Goal: Task Accomplishment & Management: Use online tool/utility

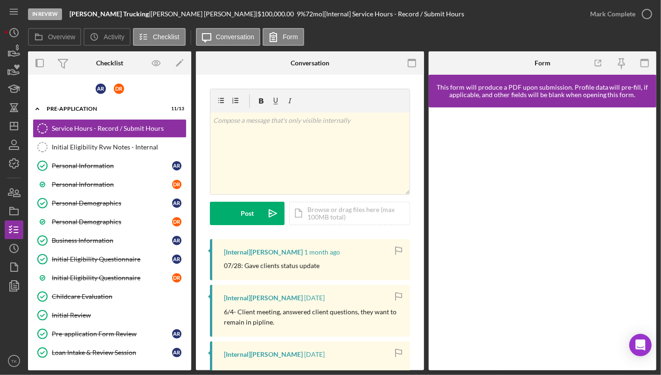
click at [12, 320] on div at bounding box center [14, 323] width 19 height 56
click at [5, 261] on icon "button" at bounding box center [13, 266] width 23 height 23
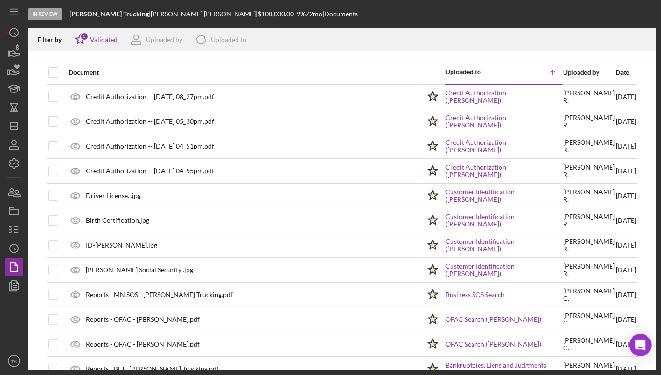
click at [68, 32] on div "Filter by Icon/Star 1 Validated Uploaded by Icon/Product Uploaded to" at bounding box center [342, 39] width 628 height 23
click at [87, 38] on div "1" at bounding box center [84, 36] width 8 height 8
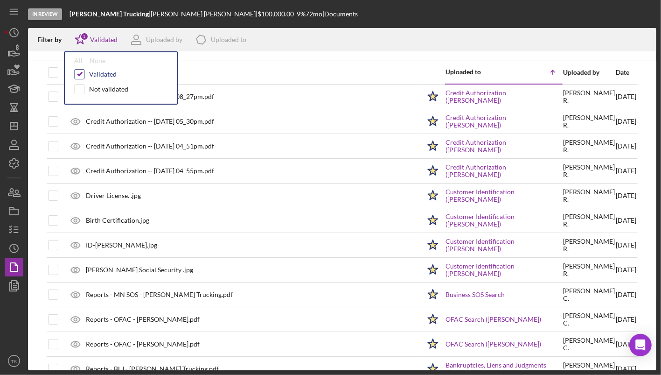
click at [79, 75] on input "checkbox" at bounding box center [79, 74] width 9 height 9
checkbox input "false"
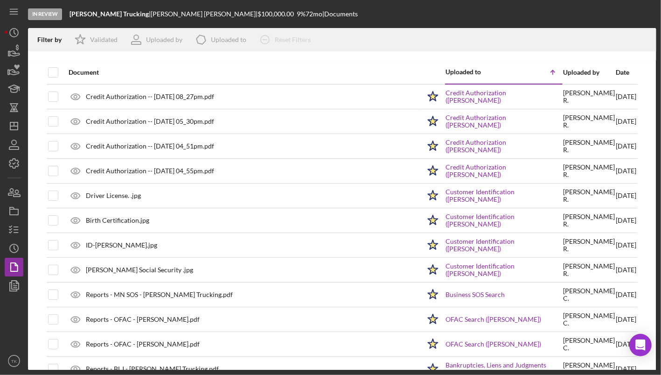
click at [337, 62] on div "Document" at bounding box center [245, 72] width 352 height 22
click at [55, 70] on input "checkbox" at bounding box center [53, 72] width 9 height 9
checkbox input "true"
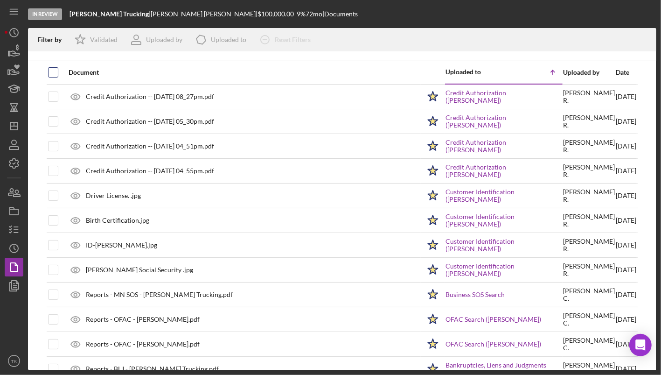
checkbox input "true"
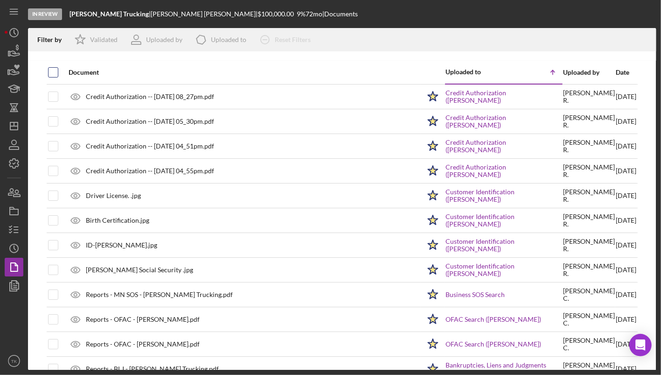
checkbox input "true"
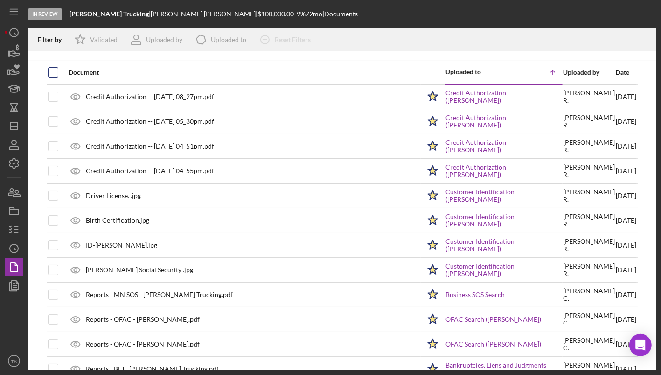
checkbox input "true"
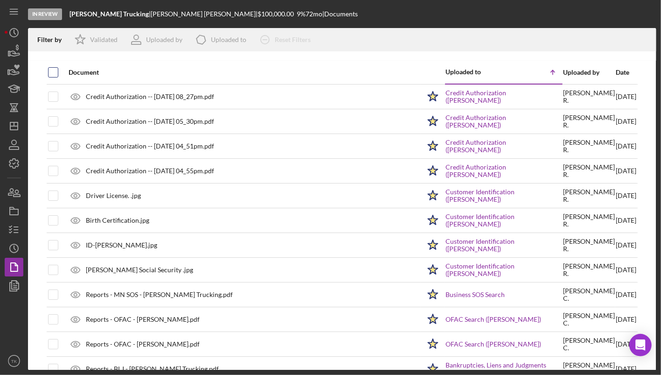
checkbox input "true"
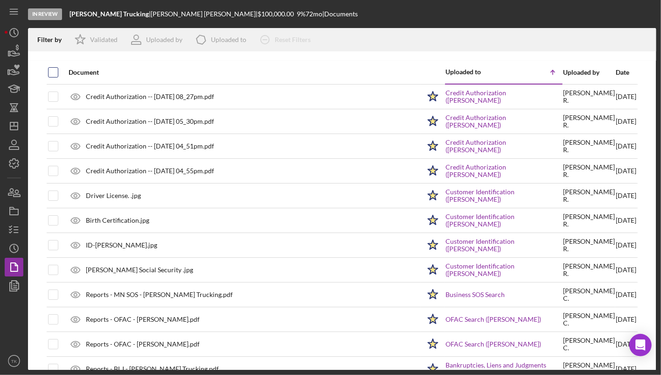
checkbox input "true"
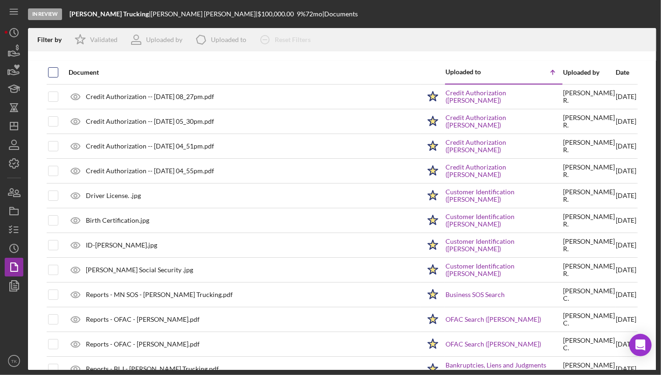
checkbox input "true"
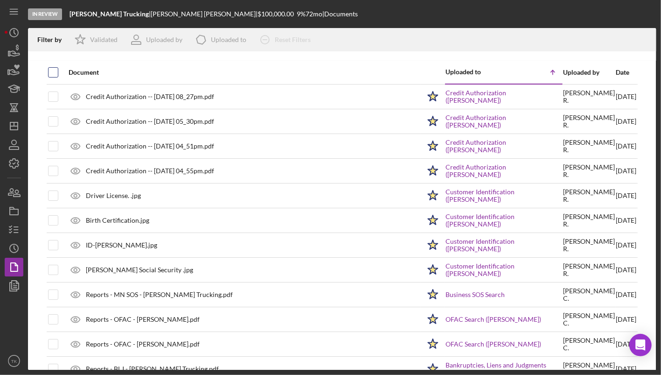
checkbox input "true"
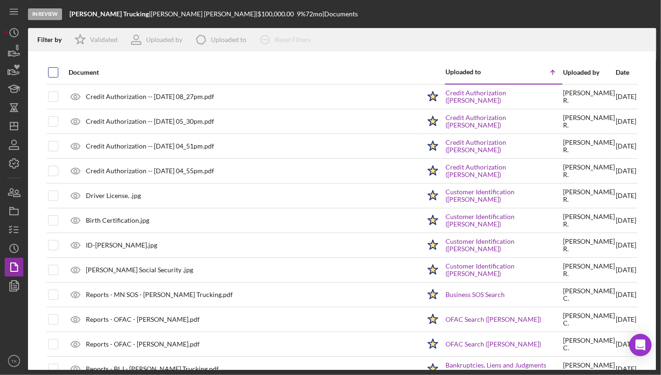
checkbox input "true"
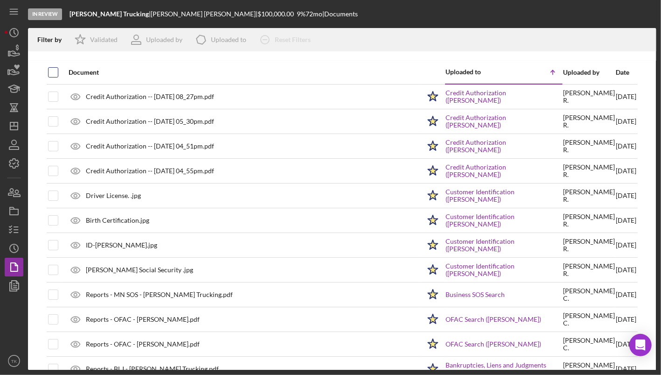
checkbox input "true"
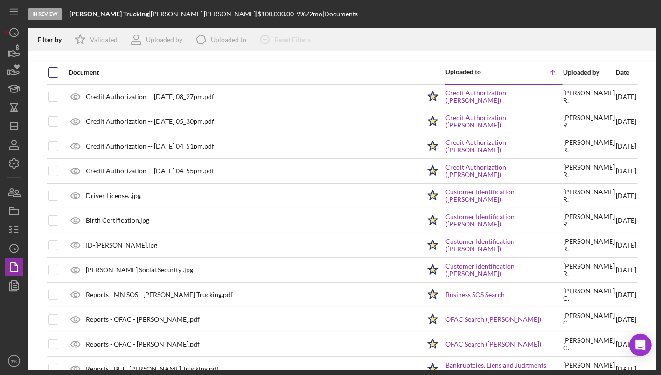
checkbox input "true"
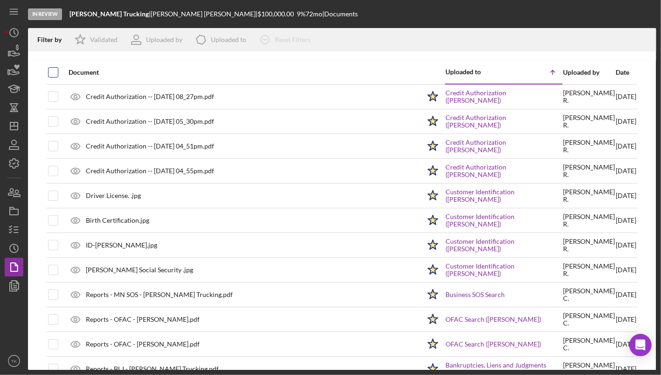
checkbox input "true"
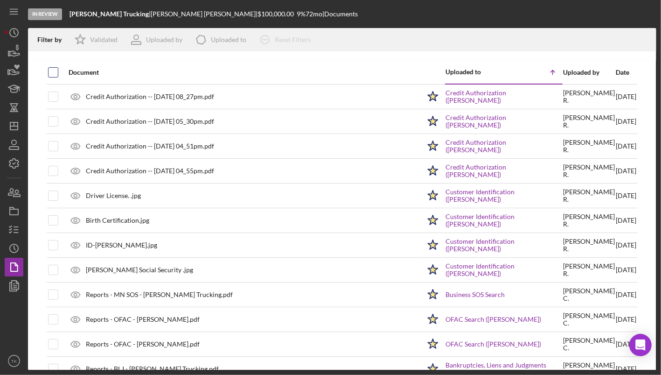
checkbox input "true"
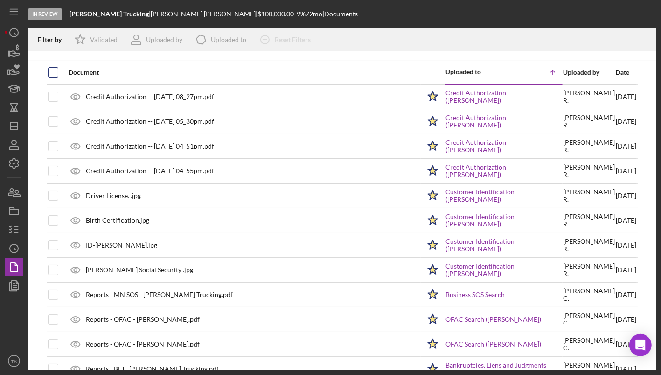
checkbox input "true"
click at [645, 42] on polyline "button" at bounding box center [644, 42] width 3 height 1
click at [17, 327] on div at bounding box center [14, 323] width 19 height 56
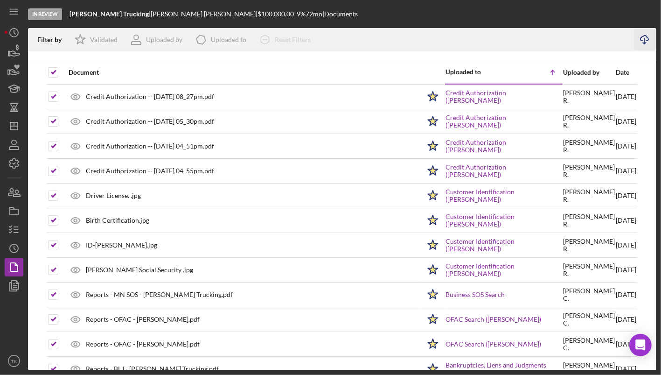
click at [616, 72] on div "Date" at bounding box center [626, 72] width 21 height 7
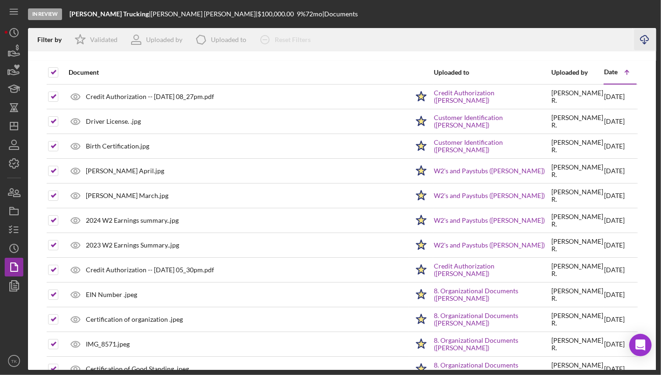
click at [604, 70] on div "Date" at bounding box center [611, 71] width 14 height 7
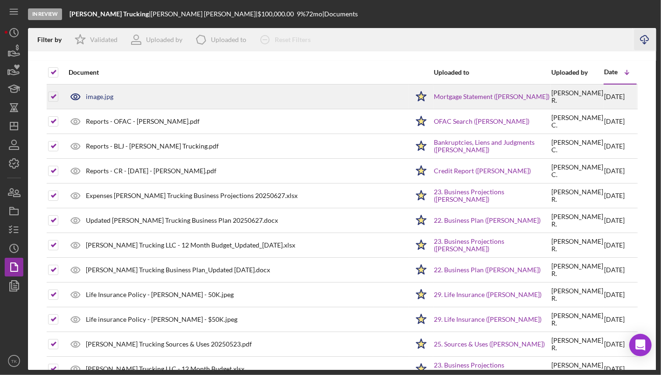
click at [166, 98] on div "image.jpg" at bounding box center [236, 96] width 345 height 23
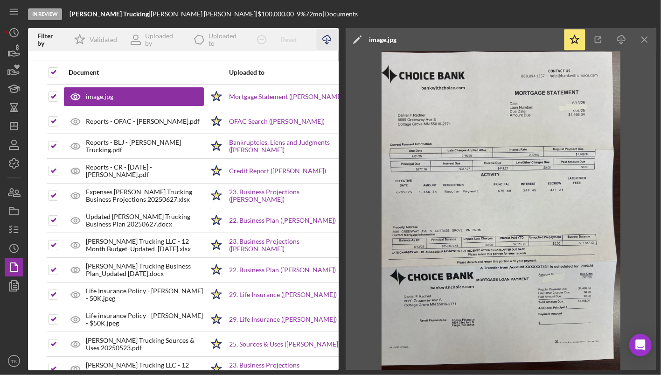
click at [47, 71] on th at bounding box center [47, 72] width 1 height 23
click at [49, 72] on input "checkbox" at bounding box center [53, 72] width 9 height 9
checkbox input "false"
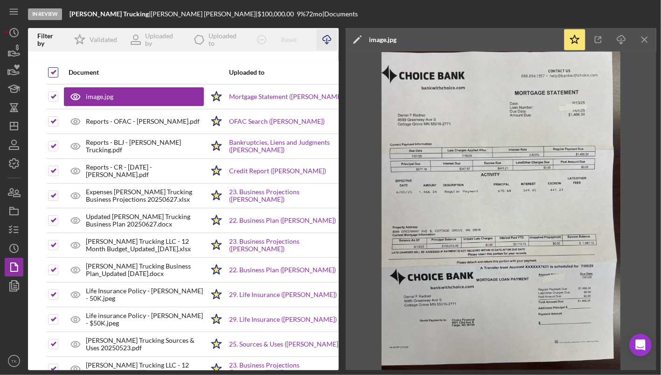
checkbox input "false"
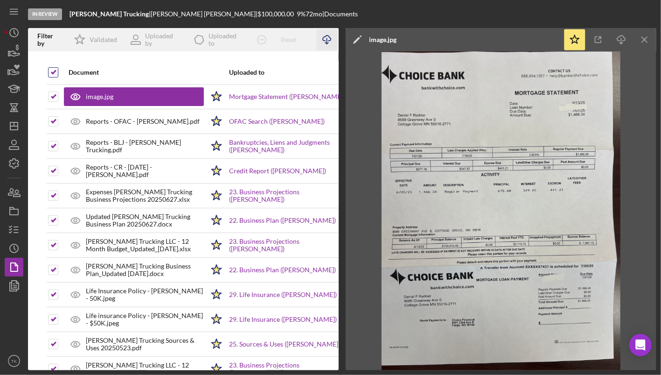
checkbox input "false"
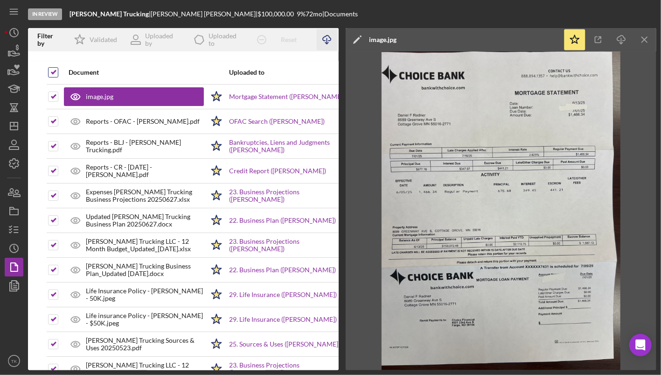
checkbox input "false"
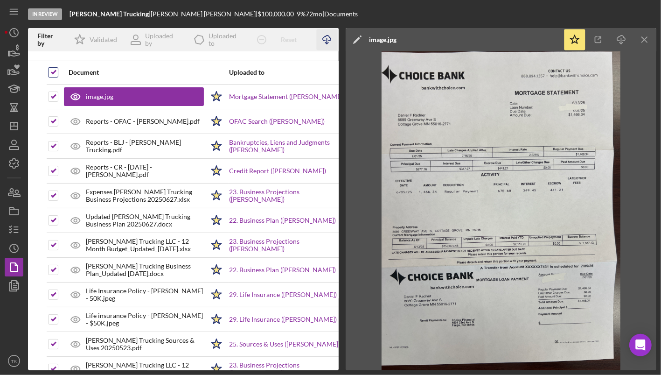
checkbox input "false"
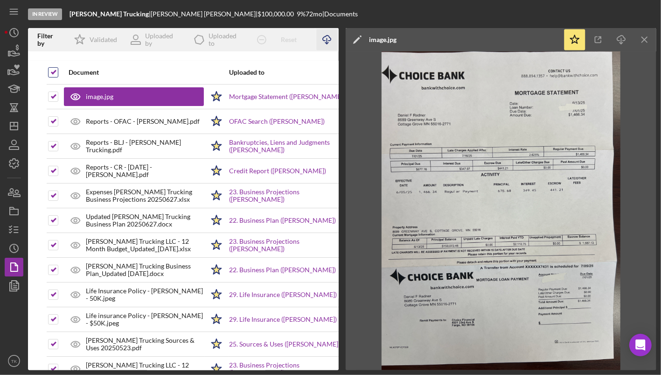
checkbox input "false"
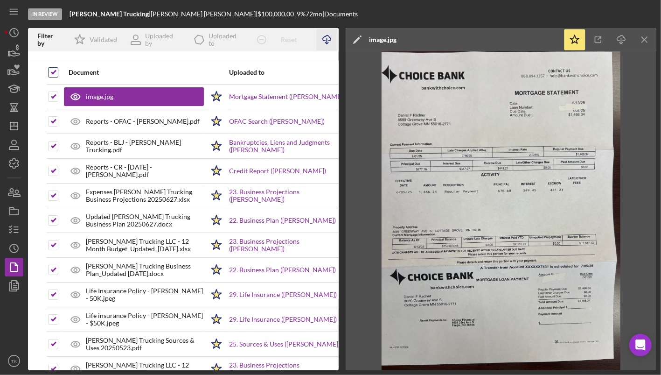
checkbox input "false"
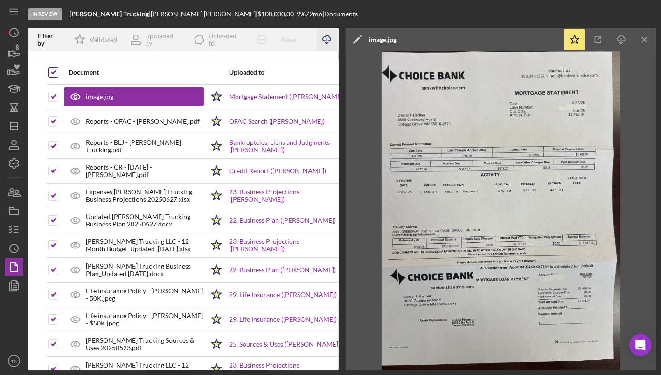
checkbox input "false"
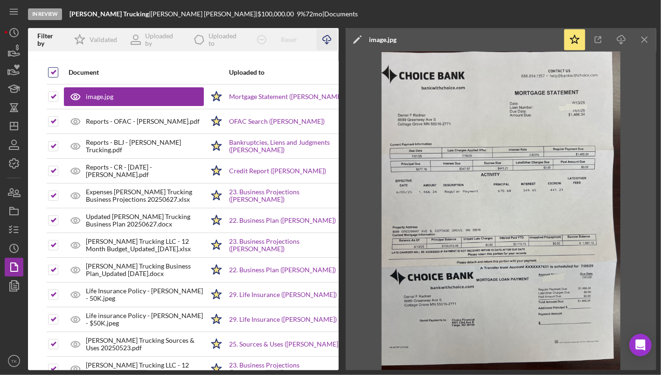
checkbox input "false"
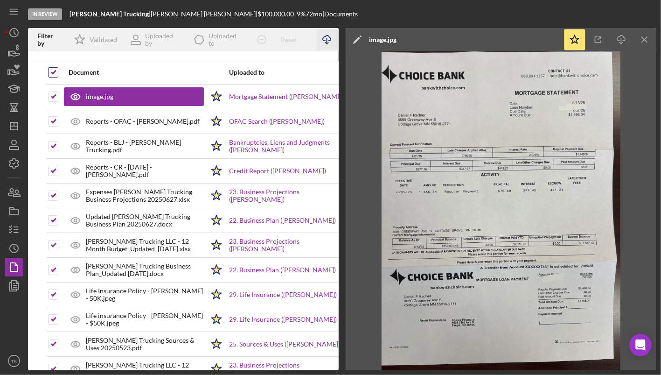
checkbox input "false"
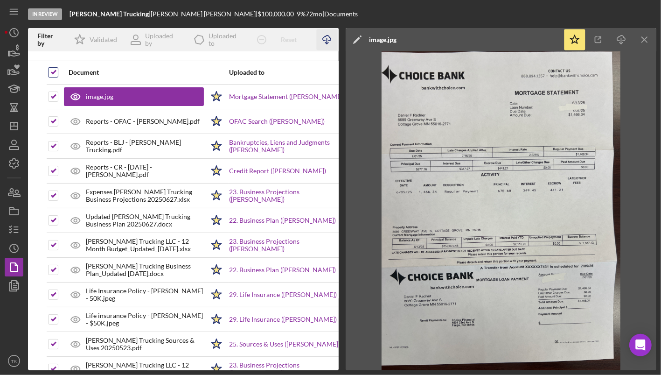
checkbox input "false"
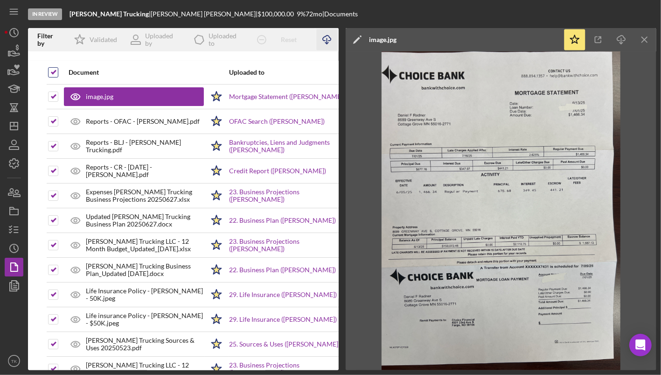
checkbox input "false"
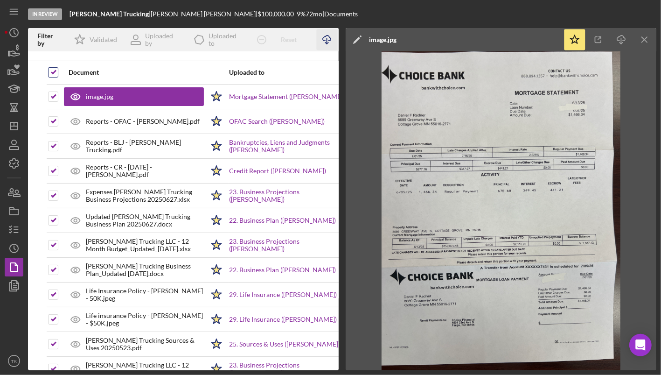
checkbox input "false"
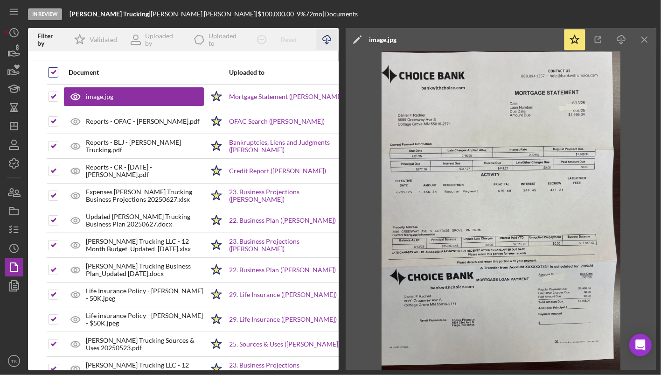
checkbox input "false"
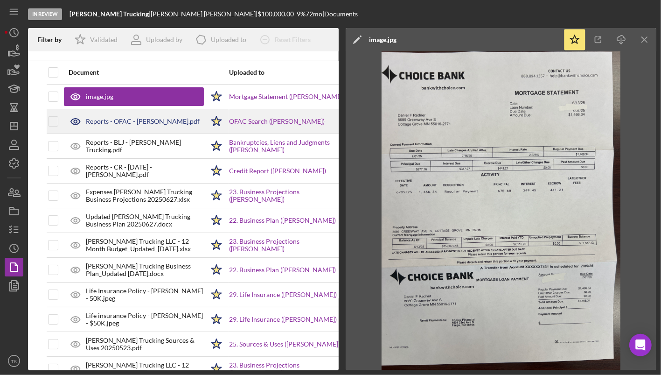
click at [125, 116] on div "Reports - OFAC - [PERSON_NAME].pdf" at bounding box center [134, 121] width 140 height 23
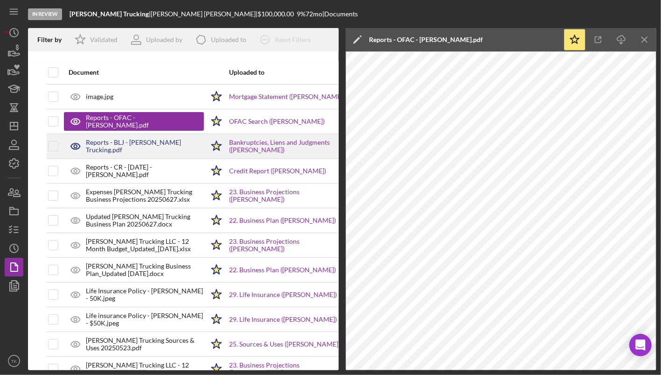
click at [140, 148] on div "Reports - BLJ - [PERSON_NAME] Trucking.pdf" at bounding box center [145, 146] width 118 height 15
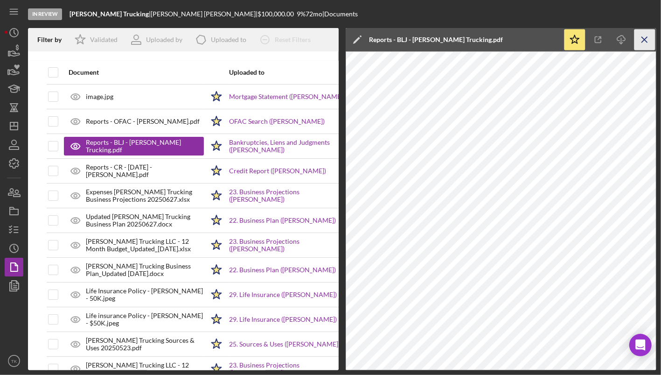
click at [644, 37] on icon "Icon/Menu Close" at bounding box center [644, 39] width 21 height 21
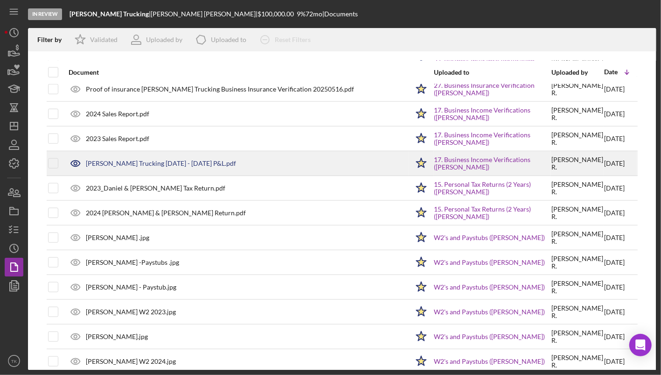
scroll to position [763, 0]
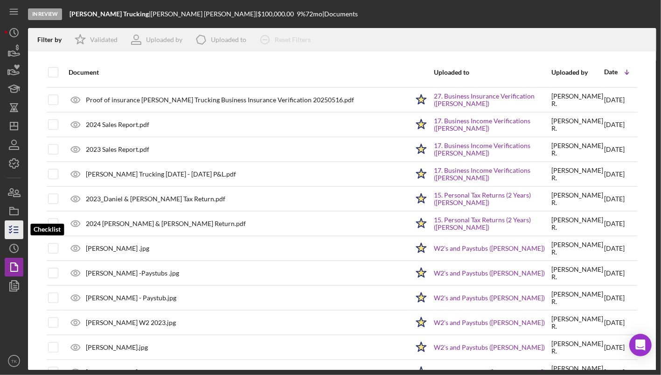
click at [20, 228] on icon "button" at bounding box center [13, 229] width 23 height 23
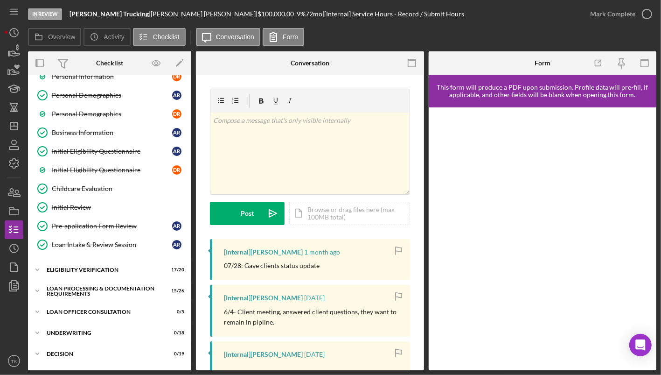
scroll to position [127, 0]
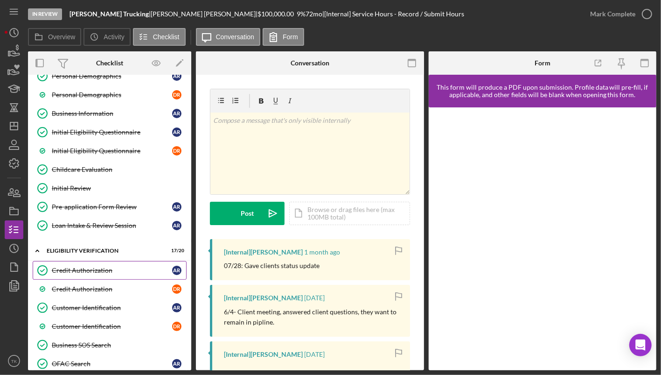
click at [78, 268] on div "Credit Authorization" at bounding box center [112, 269] width 120 height 7
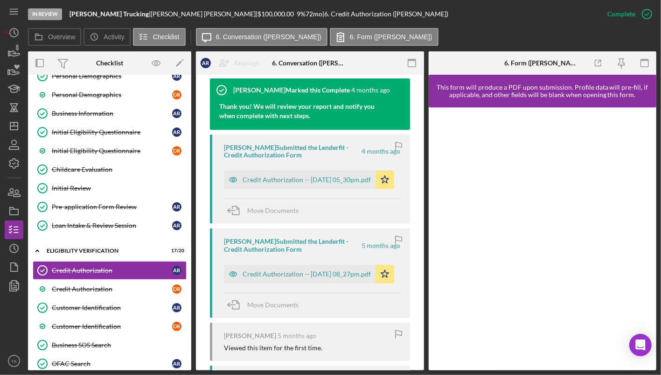
scroll to position [339, 0]
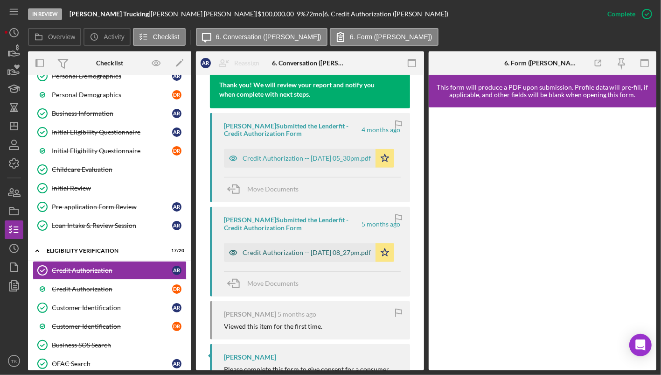
click at [303, 252] on div "Credit Authorization -- [DATE] 08_27pm.pdf" at bounding box center [307, 252] width 128 height 7
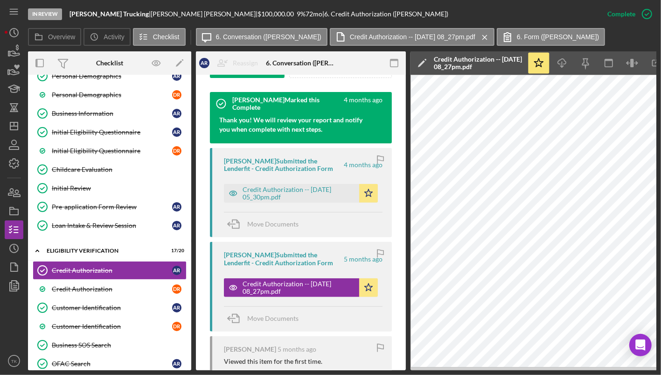
scroll to position [305, 0]
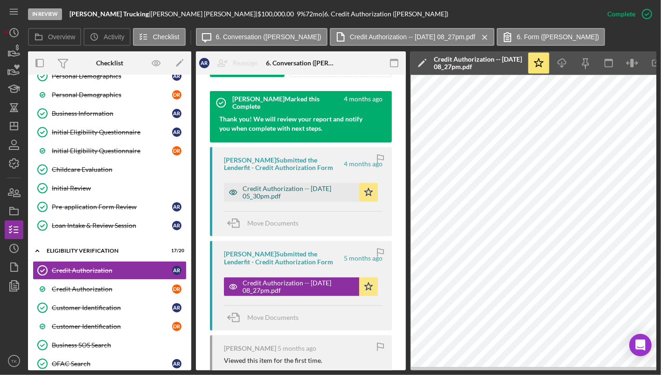
click at [286, 193] on div "Credit Authorization -- [DATE] 05_30pm.pdf" at bounding box center [299, 192] width 112 height 15
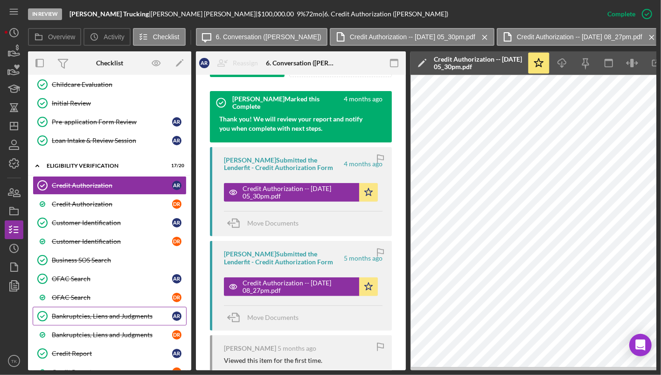
scroll to position [254, 0]
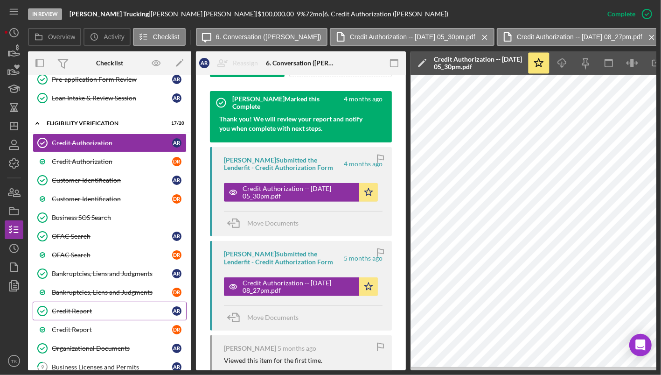
click at [98, 313] on link "Credit Report Credit Report A R" at bounding box center [110, 310] width 154 height 19
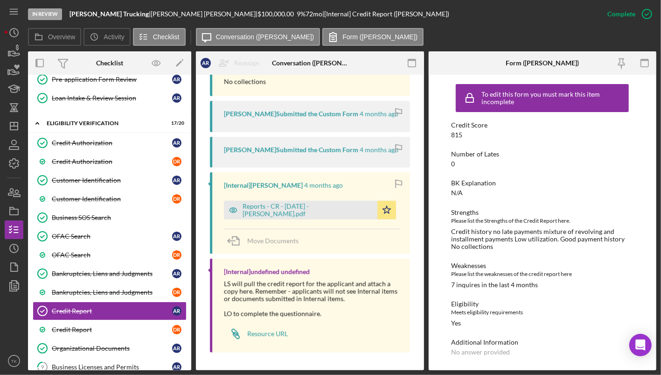
scroll to position [517, 0]
click at [275, 206] on div "Reports - CR - [DATE] - [PERSON_NAME].pdf" at bounding box center [308, 209] width 130 height 15
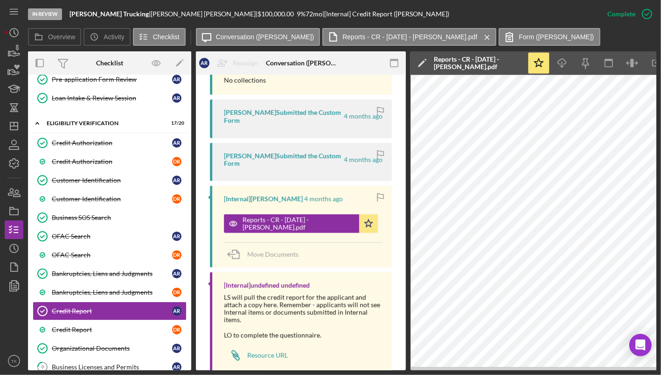
drag, startPoint x: 463, startPoint y: 370, endPoint x: 518, endPoint y: 376, distance: 55.3
click at [518, 374] on html "In Review [PERSON_NAME] Trucking | [PERSON_NAME] | $100,000.00 9 % 72 mo | [Int…" at bounding box center [330, 187] width 661 height 375
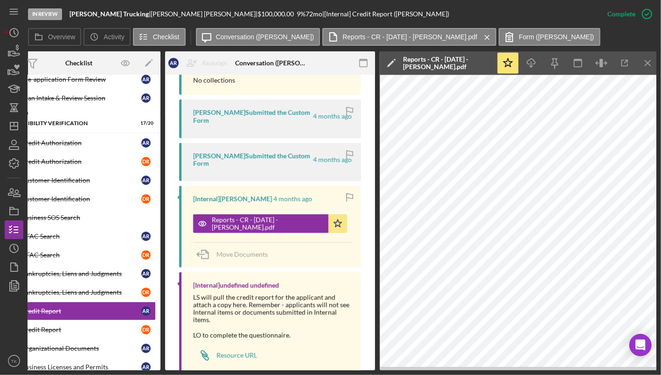
scroll to position [0, 0]
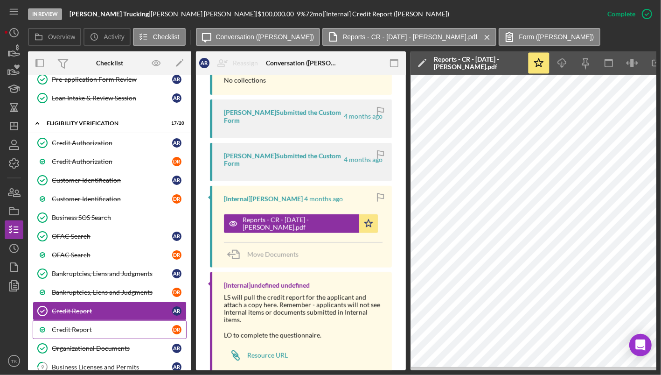
drag, startPoint x: 82, startPoint y: 327, endPoint x: 92, endPoint y: 326, distance: 10.8
click at [82, 327] on div "Credit Report" at bounding box center [112, 329] width 120 height 7
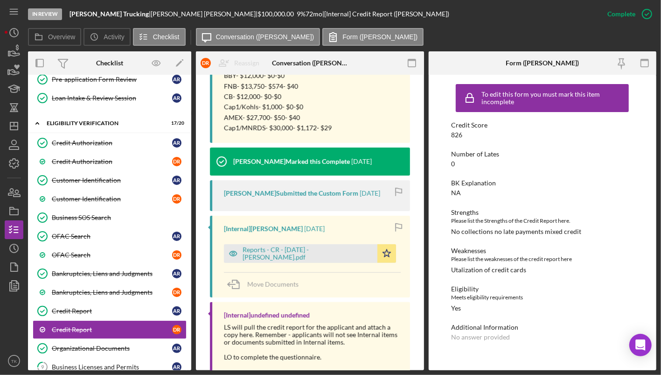
scroll to position [382, 0]
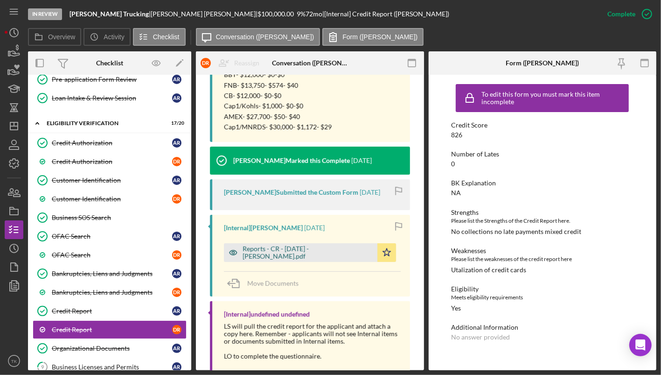
click at [283, 254] on div "Reports - CR - [DATE] - [PERSON_NAME].pdf" at bounding box center [308, 252] width 130 height 15
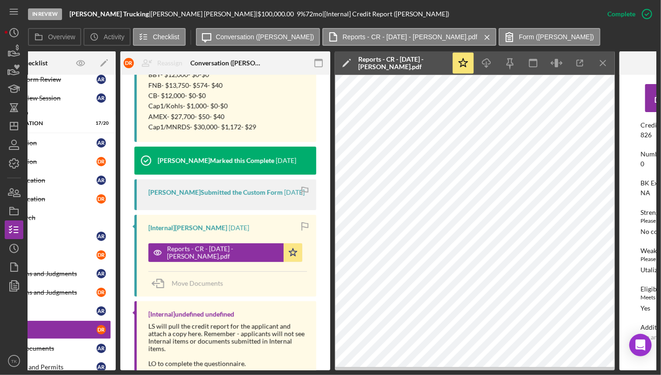
scroll to position [0, 79]
